Goal: Task Accomplishment & Management: Complete application form

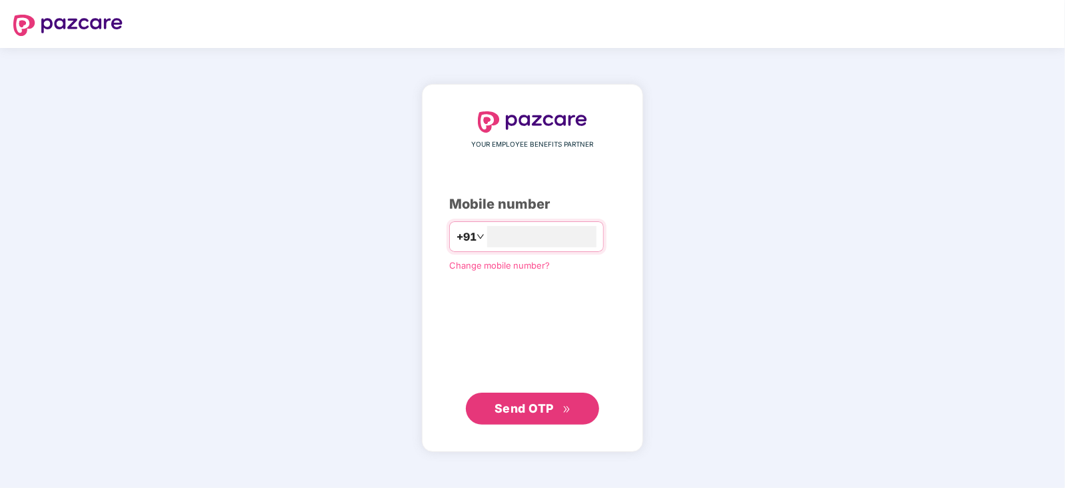
type input "**********"
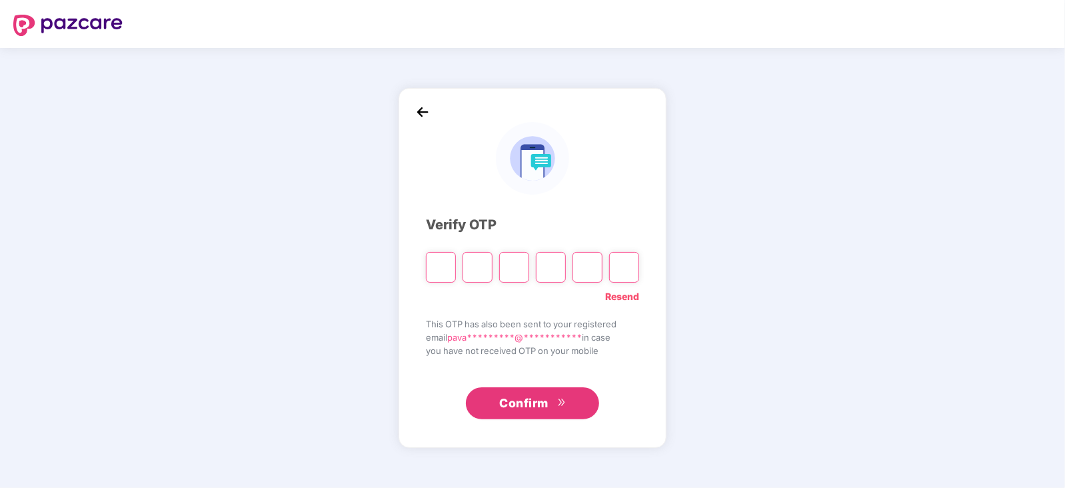
type input "*"
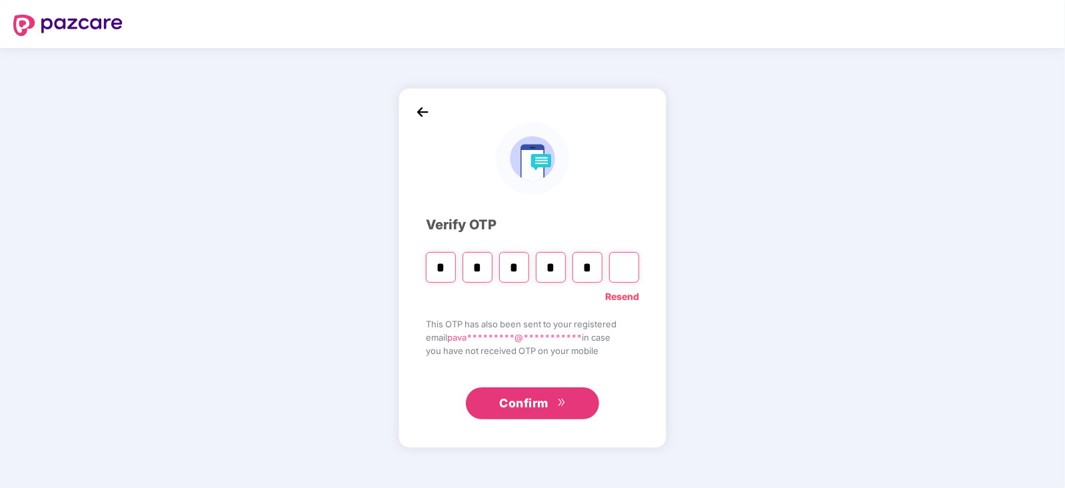
type input "*"
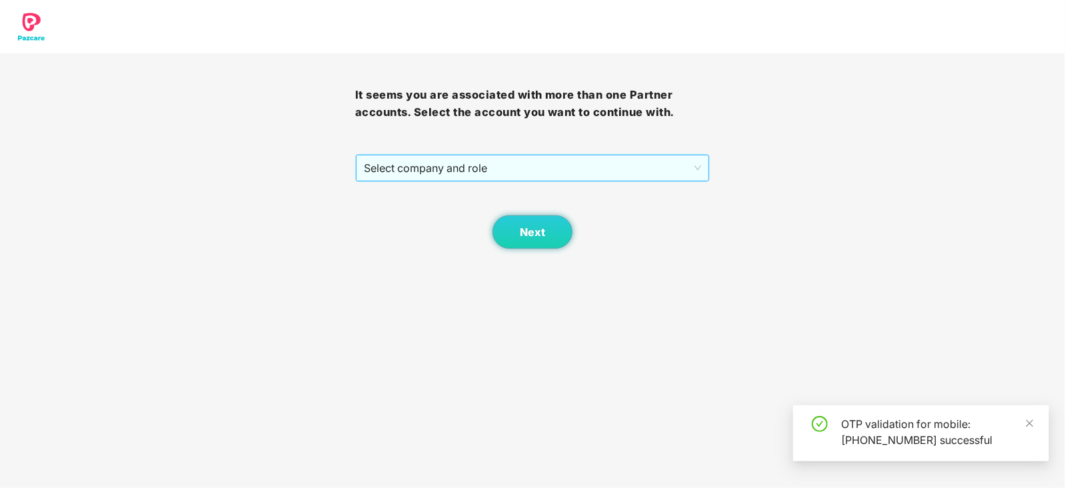
click at [419, 174] on span "Select company and role" at bounding box center [533, 167] width 338 height 25
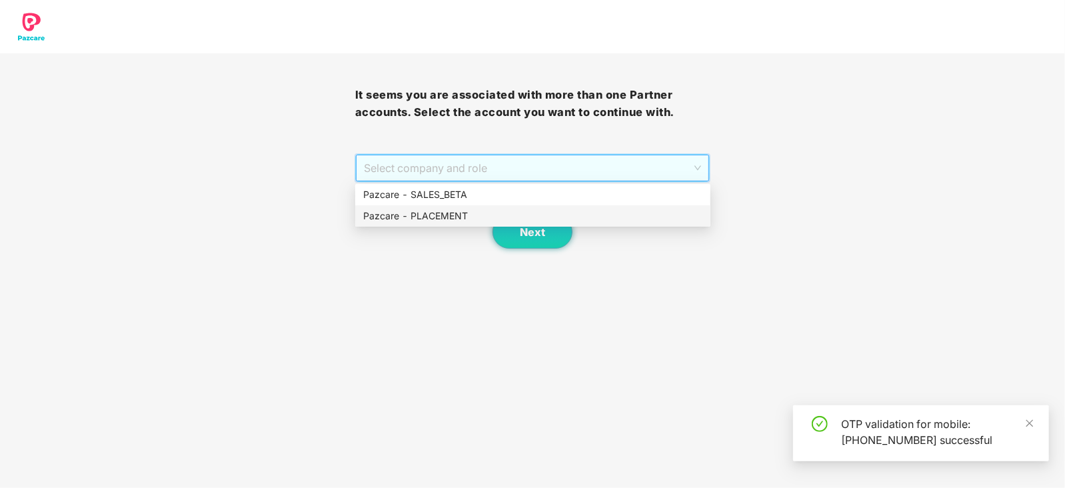
click at [420, 215] on div "Pazcare - PLACEMENT" at bounding box center [532, 216] width 339 height 15
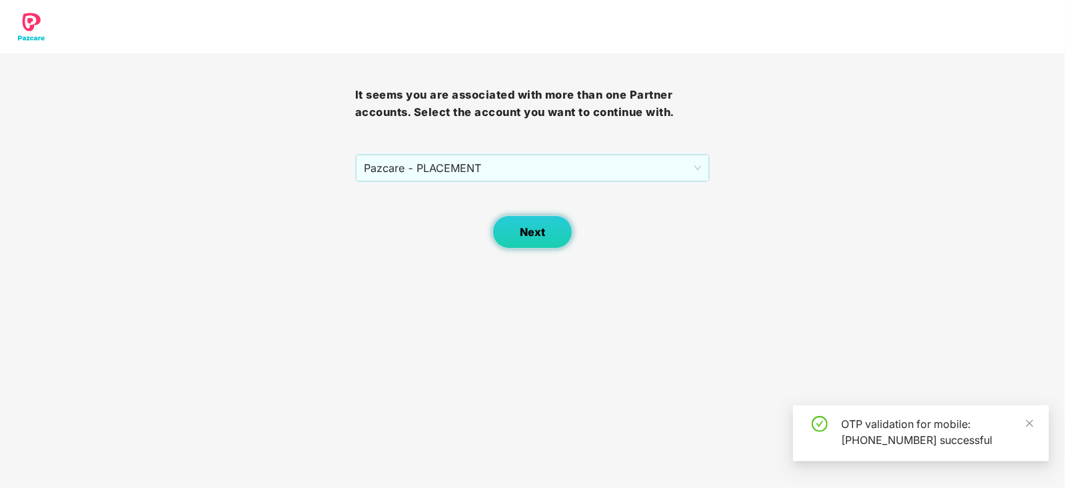
click at [525, 235] on span "Next" at bounding box center [532, 232] width 25 height 13
